Goal: Subscribe to service/newsletter

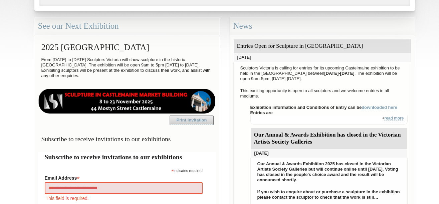
type input "**********"
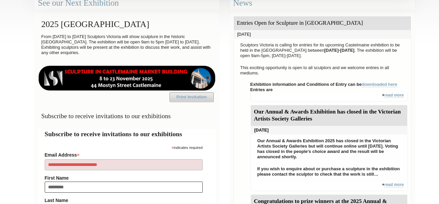
type input "**********"
type input "****"
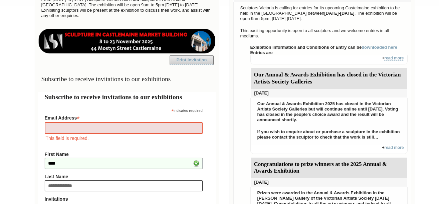
type input "**********"
